Goal: Find contact information: Find contact information

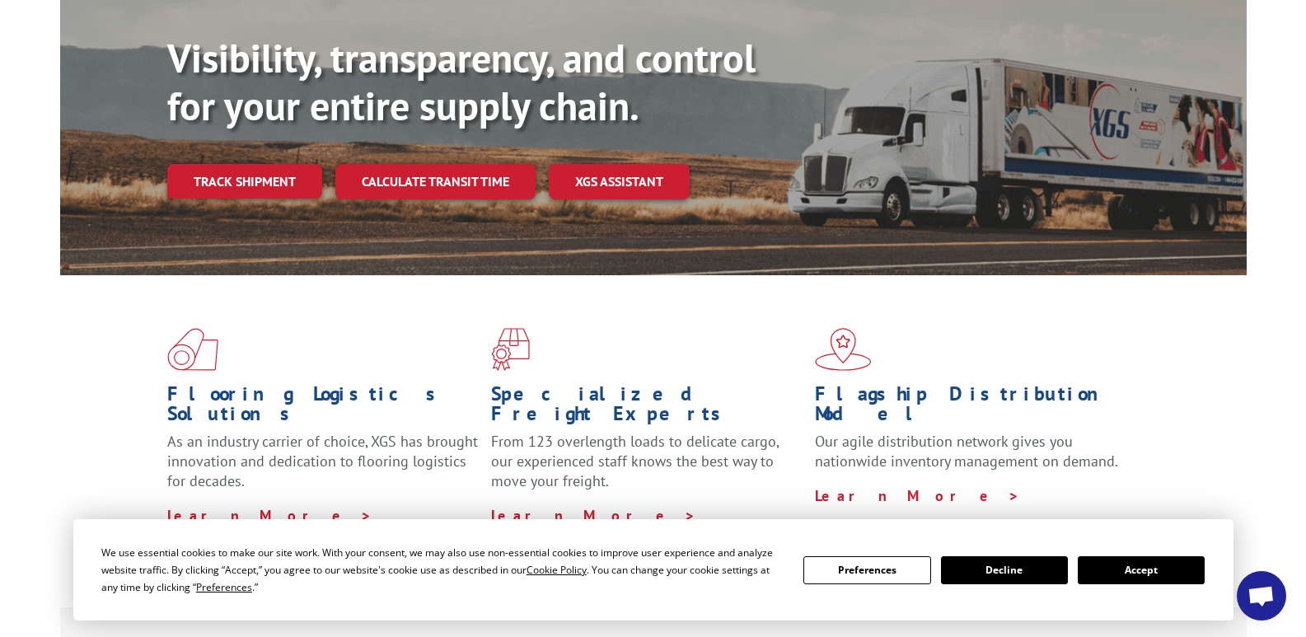
scroll to position [247, 0]
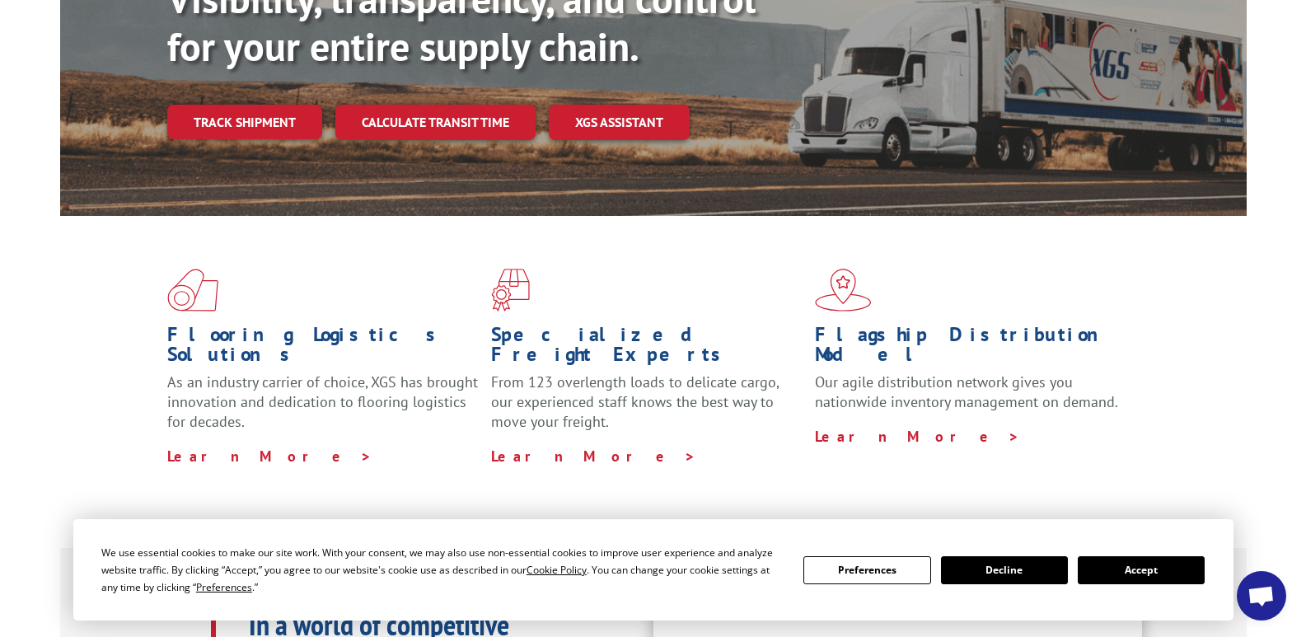
click at [1101, 568] on button "Accept" at bounding box center [1141, 570] width 127 height 28
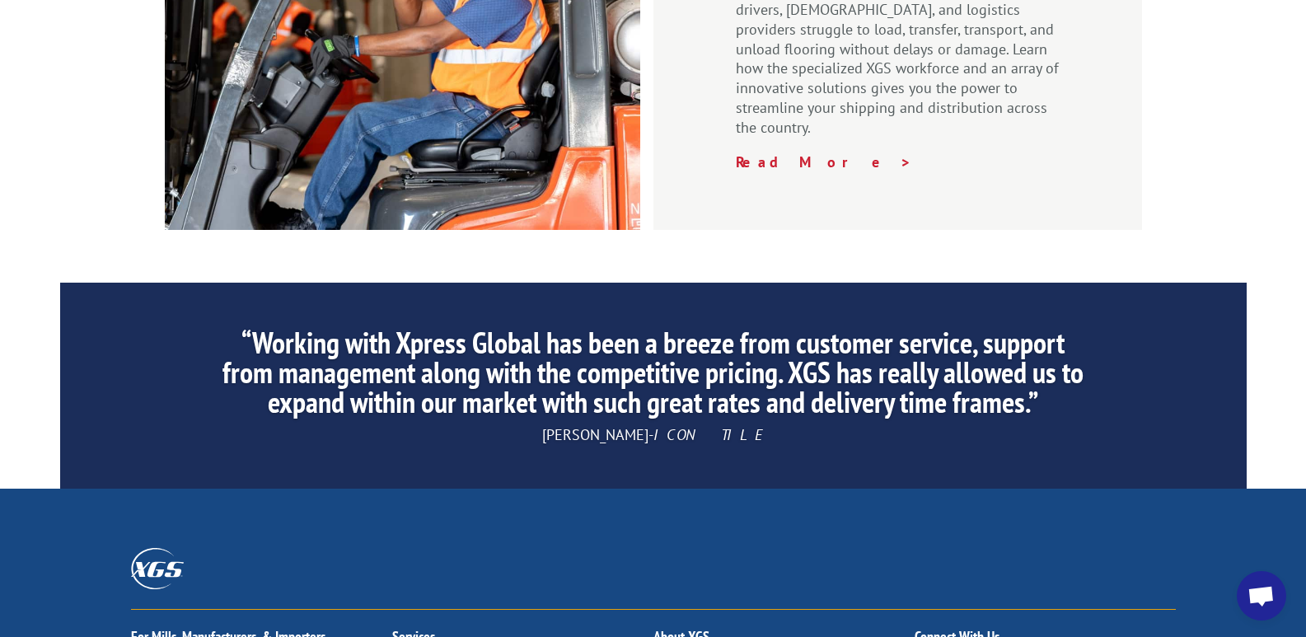
scroll to position [2624, 0]
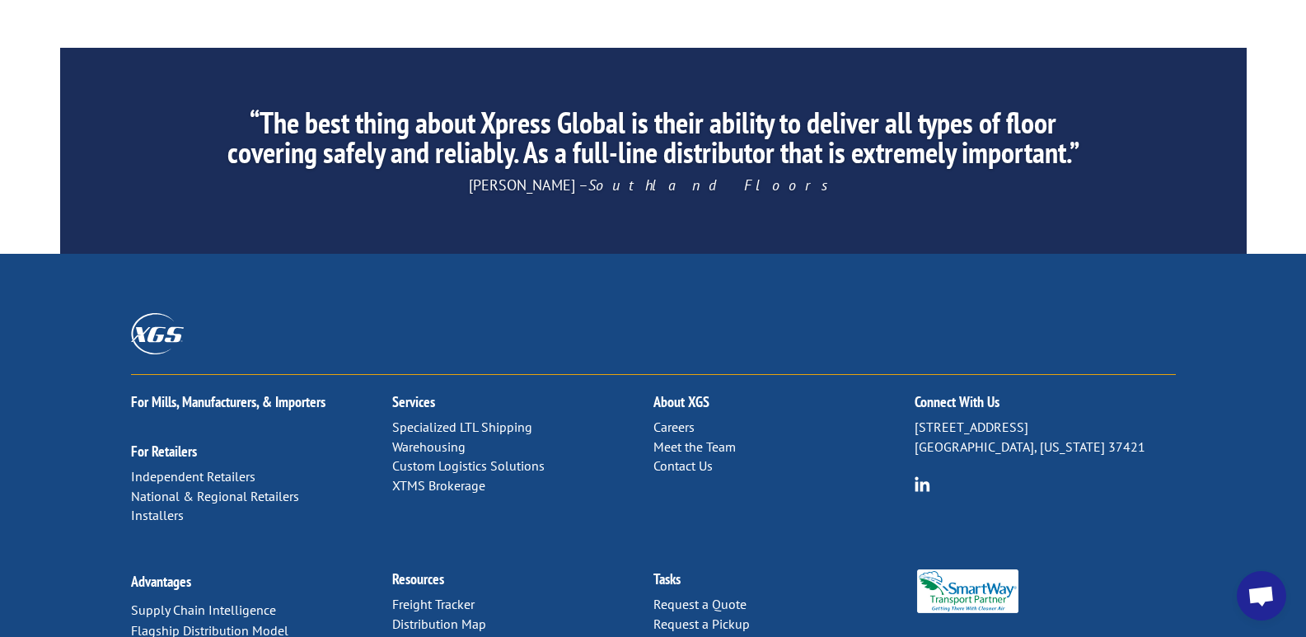
click at [696, 438] on link "Meet the Team" at bounding box center [694, 446] width 82 height 16
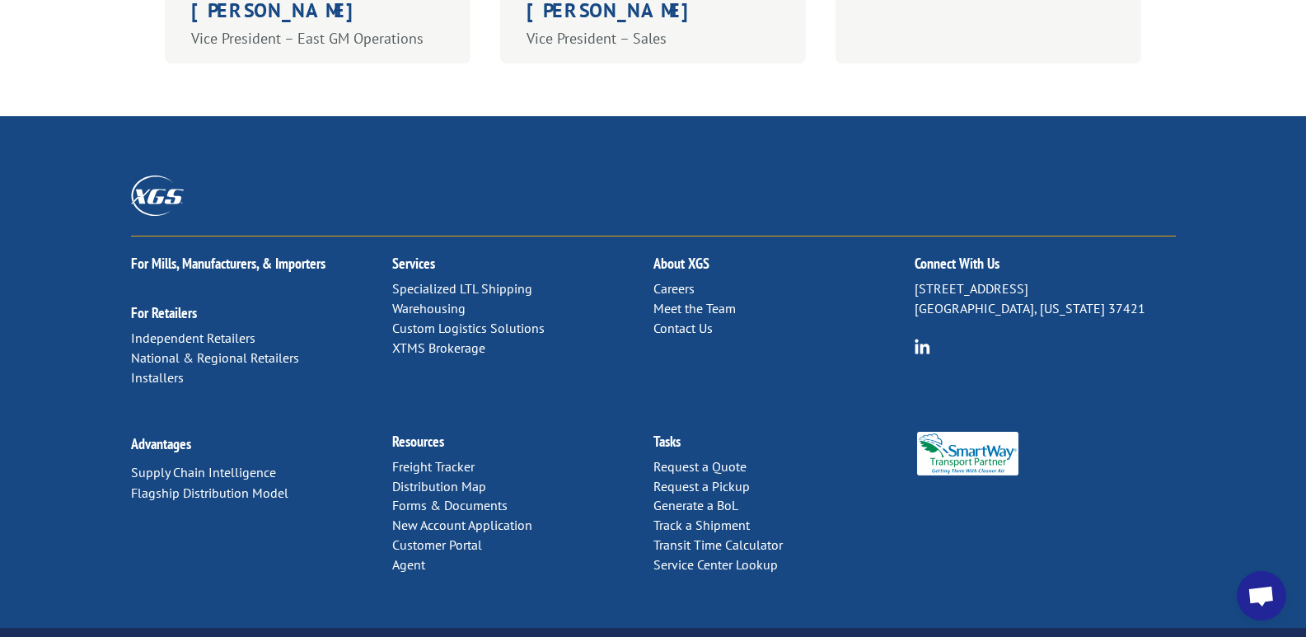
scroll to position [1484, 0]
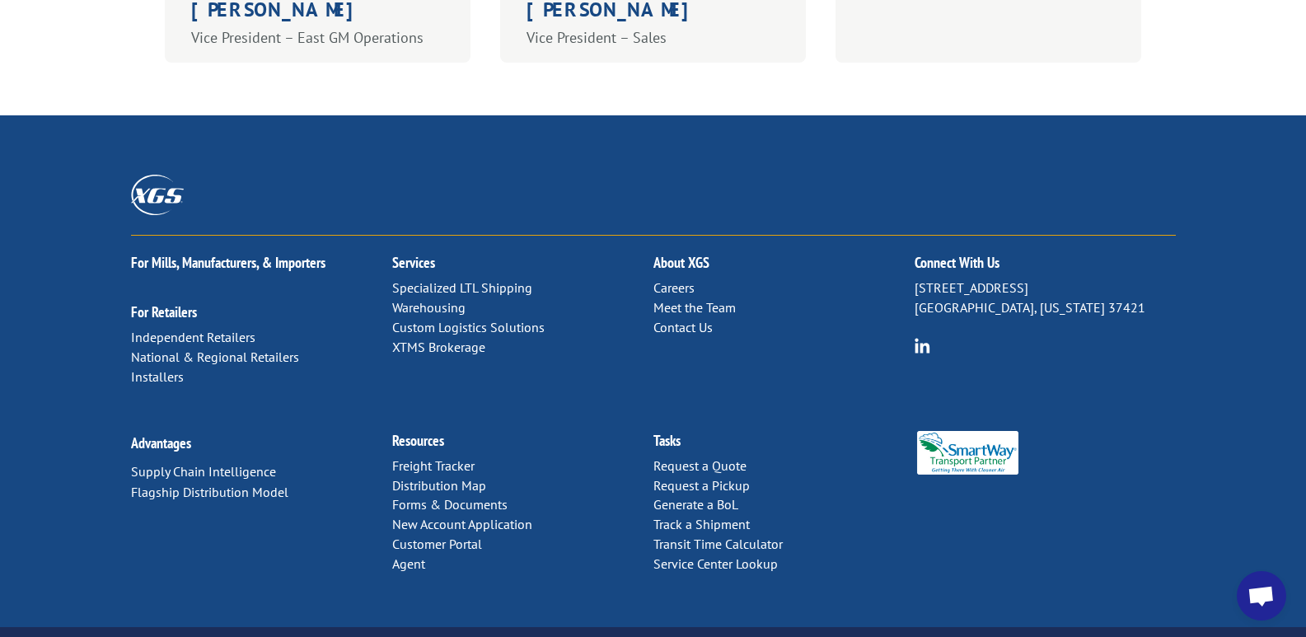
click at [667, 319] on link "Contact Us" at bounding box center [682, 327] width 59 height 16
